Goal: Task Accomplishment & Management: Manage account settings

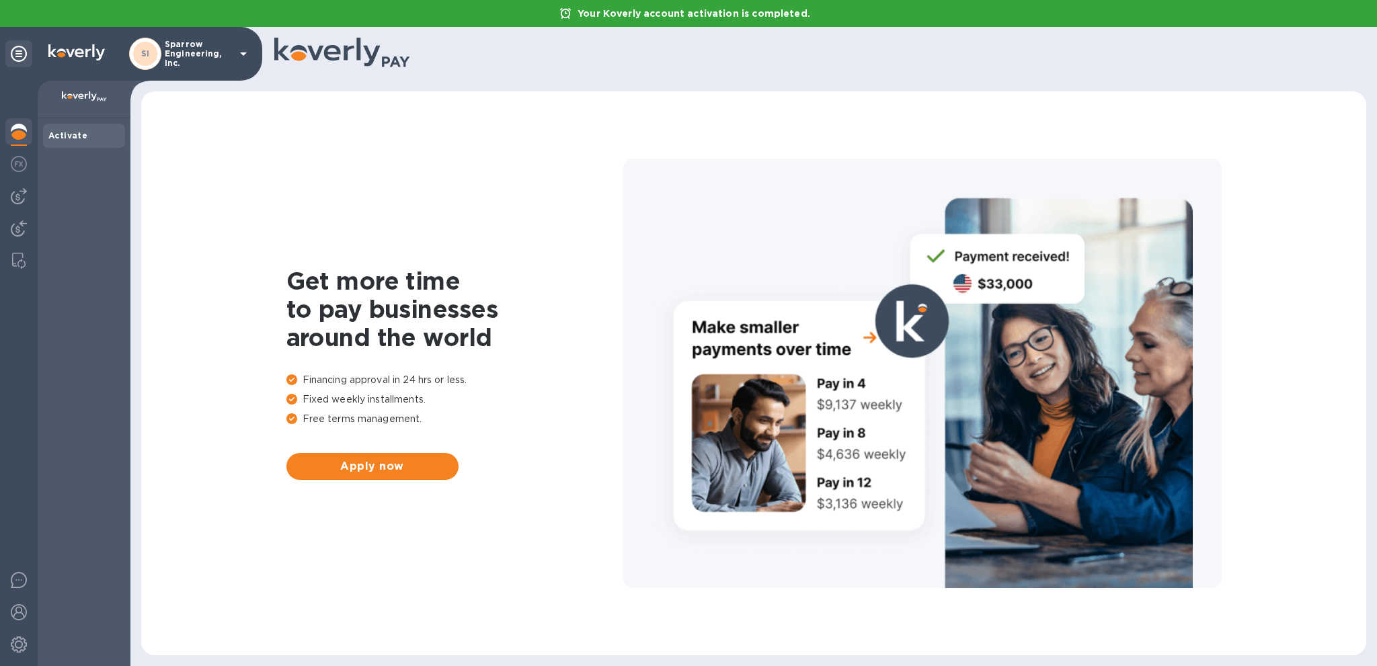
click at [62, 138] on b "Activate" at bounding box center [67, 135] width 39 height 10
click at [26, 164] on img at bounding box center [19, 164] width 16 height 16
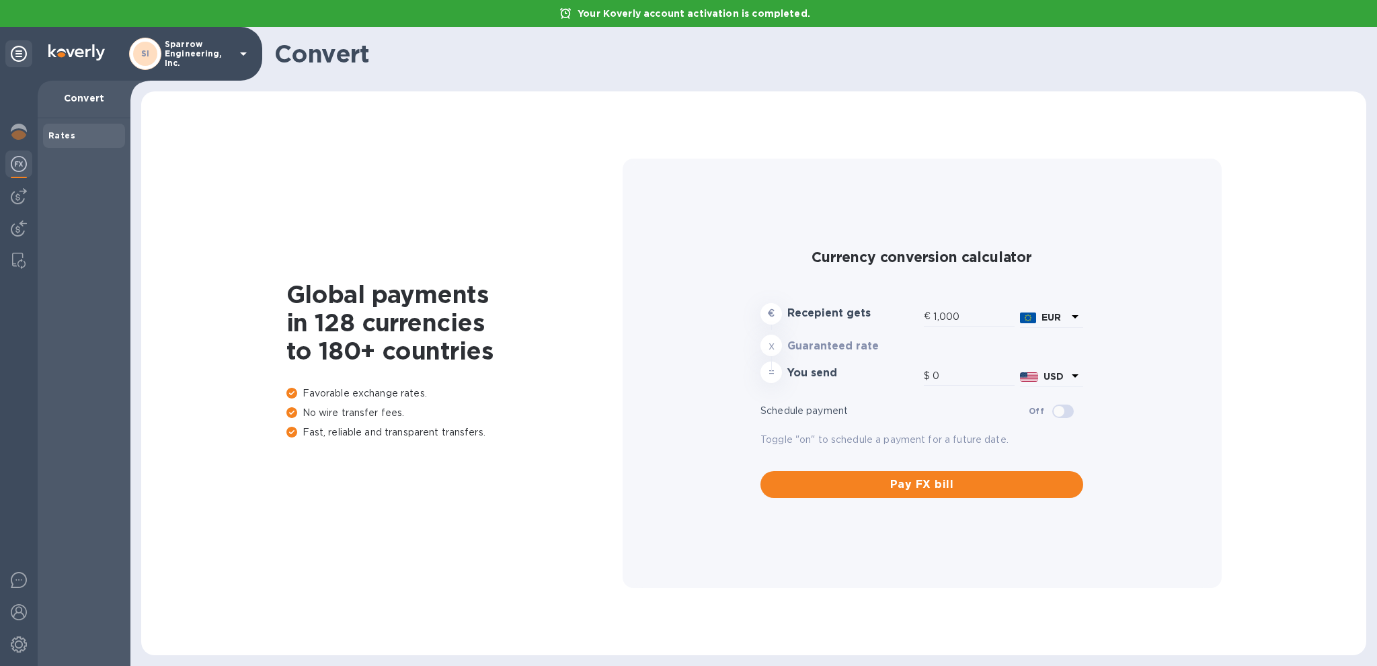
type input "1,180.07"
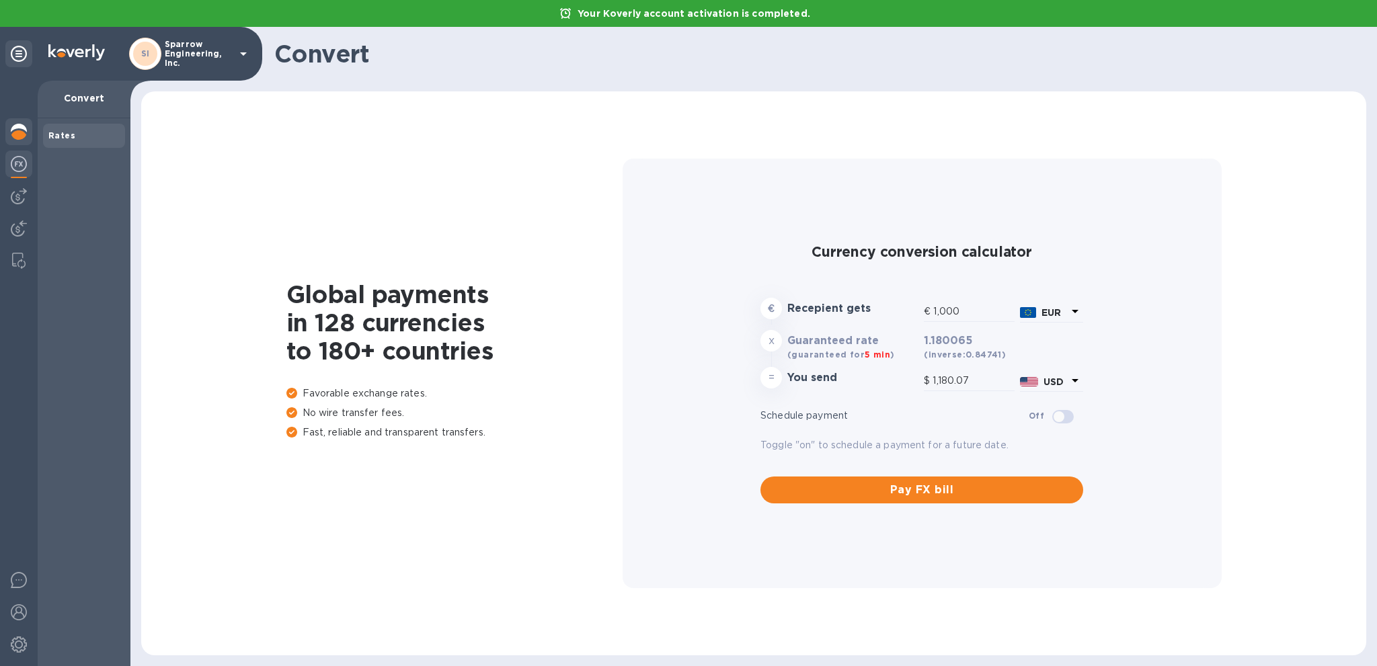
click at [23, 132] on img at bounding box center [19, 132] width 16 height 16
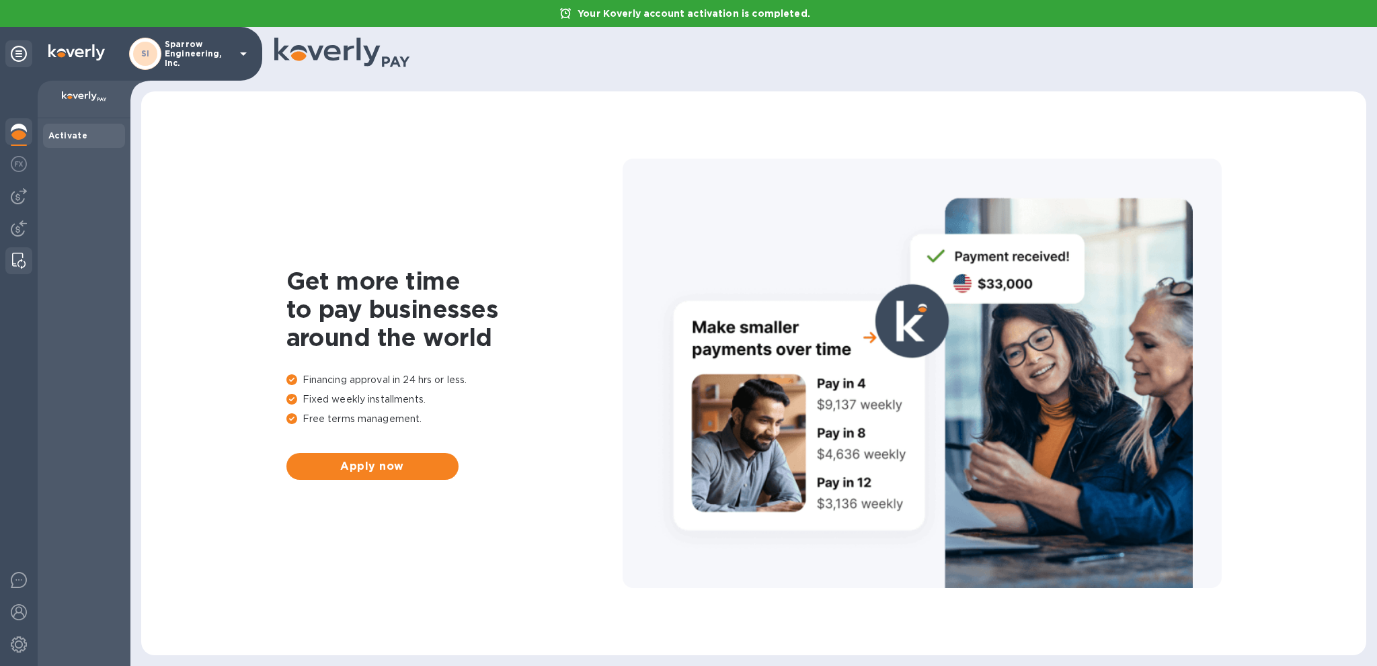
click at [15, 261] on img at bounding box center [18, 261] width 13 height 16
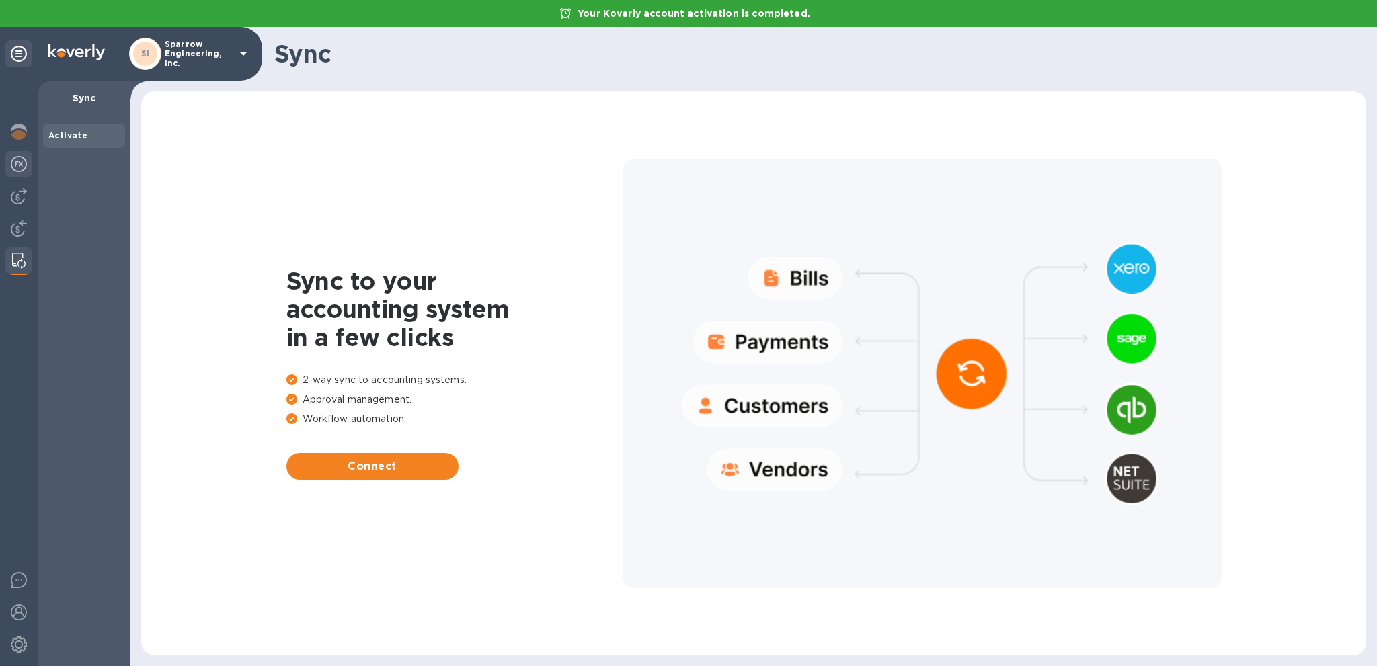
click at [11, 171] on img at bounding box center [19, 164] width 16 height 16
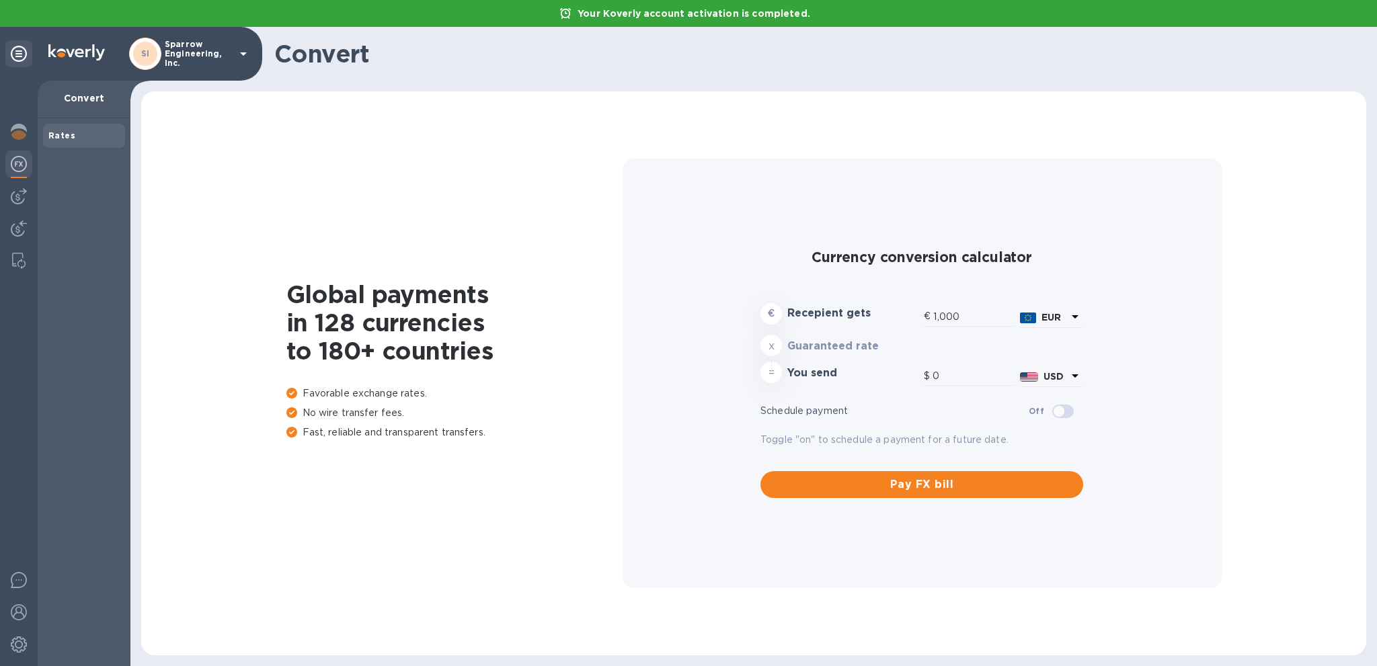
type input "1,180.07"
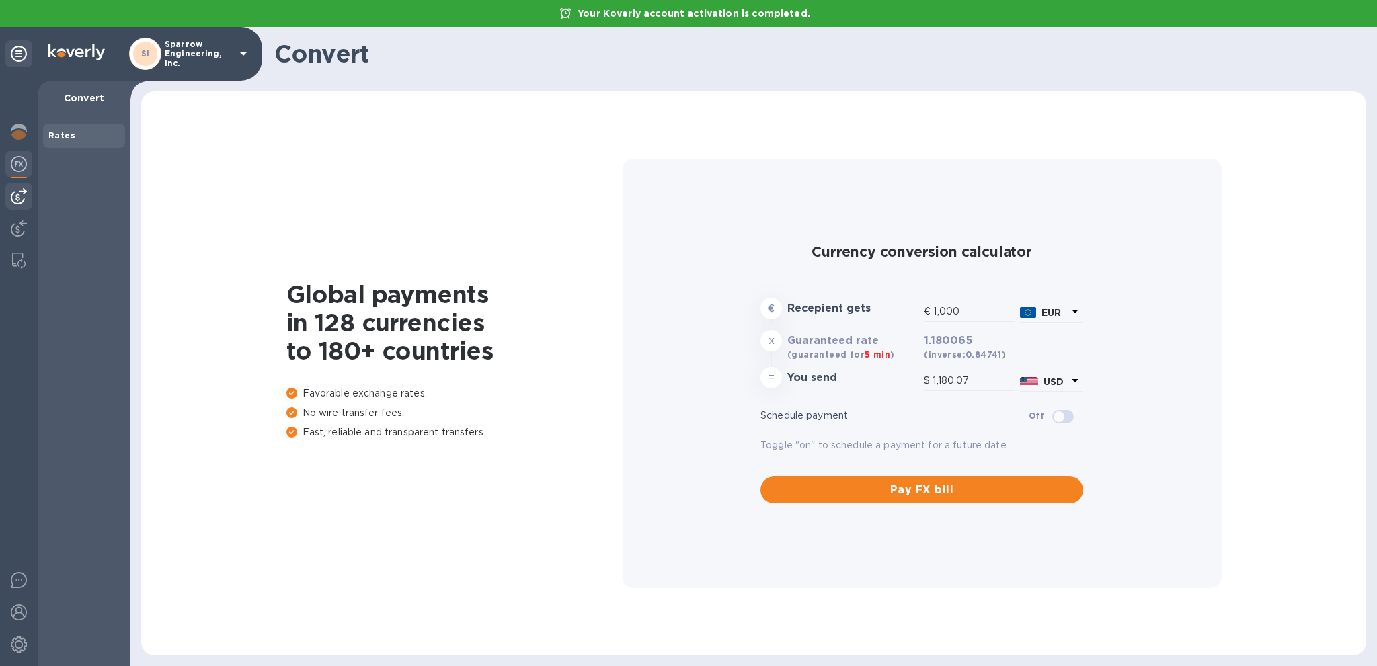
click at [11, 198] on img at bounding box center [19, 196] width 16 height 16
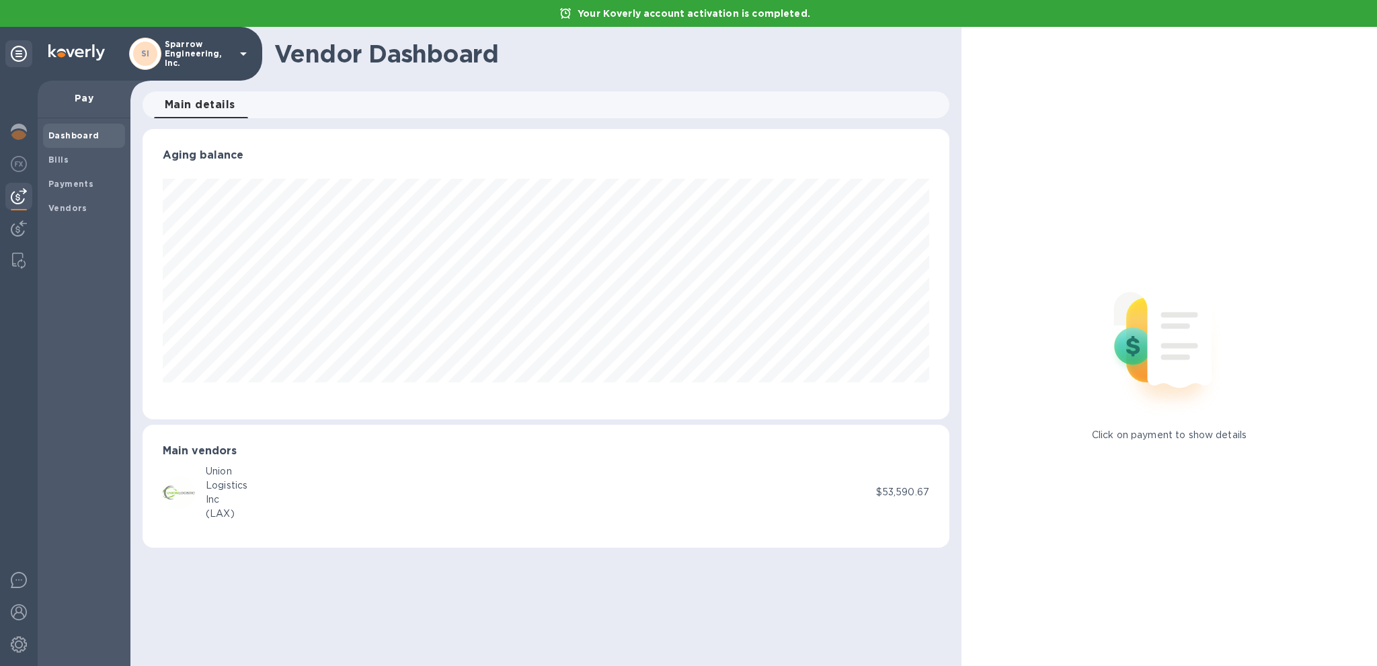
scroll to position [290, 807]
click at [257, 487] on div "Union Logistics Inc (LAX)" at bounding box center [519, 493] width 713 height 56
click at [871, 487] on div "Union Logistics Inc (LAX)" at bounding box center [519, 493] width 713 height 56
click at [214, 518] on div "(LAX)" at bounding box center [227, 514] width 42 height 14
click at [1141, 346] on img at bounding box center [1168, 339] width 177 height 177
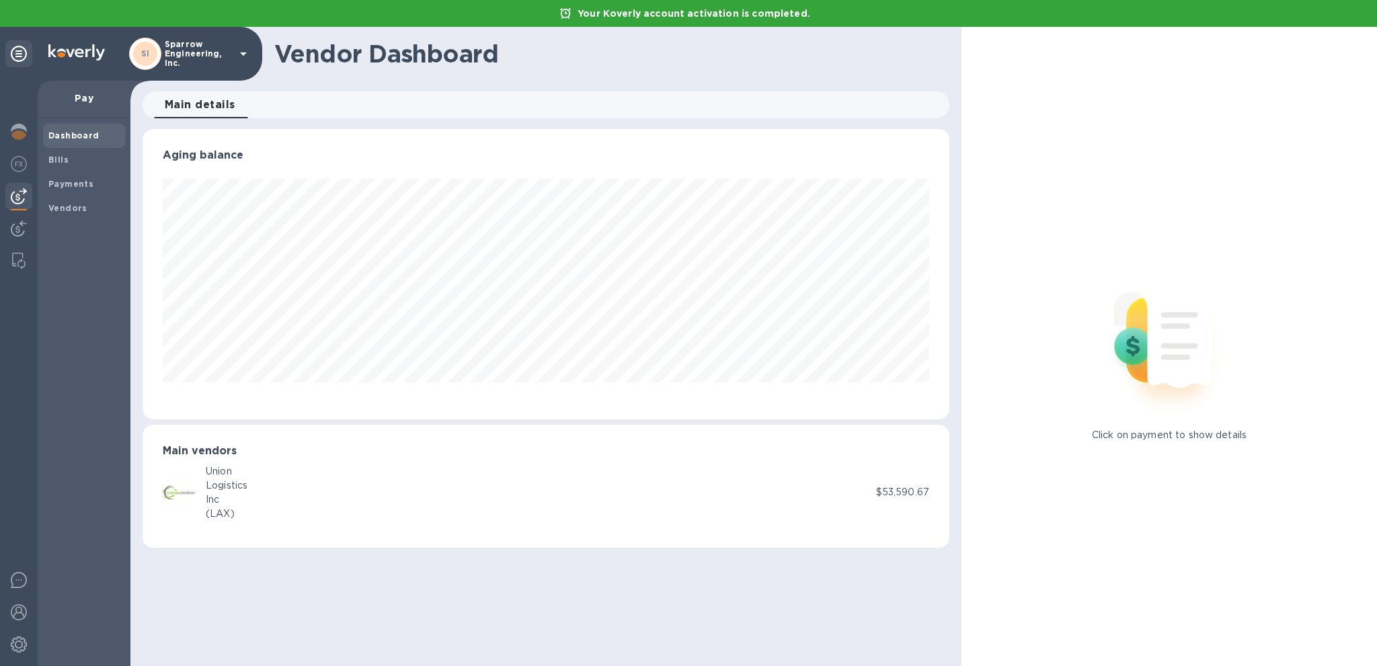
click at [1155, 359] on img at bounding box center [1168, 339] width 177 height 177
click at [194, 485] on div at bounding box center [184, 493] width 43 height 32
click at [169, 491] on img at bounding box center [179, 493] width 32 height 32
click at [75, 163] on span "Bills" at bounding box center [83, 159] width 71 height 13
